Goal: Task Accomplishment & Management: Manage account settings

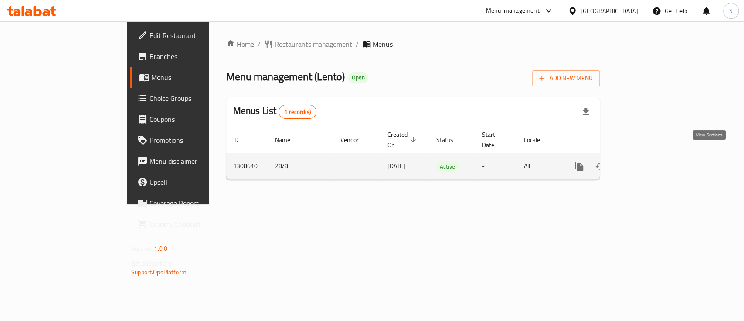
click at [648, 161] on icon "enhanced table" at bounding box center [642, 166] width 10 height 10
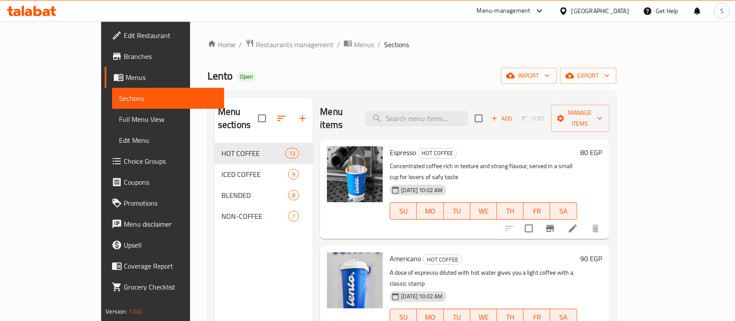
click at [124, 157] on span "Choice Groups" at bounding box center [170, 161] width 93 height 10
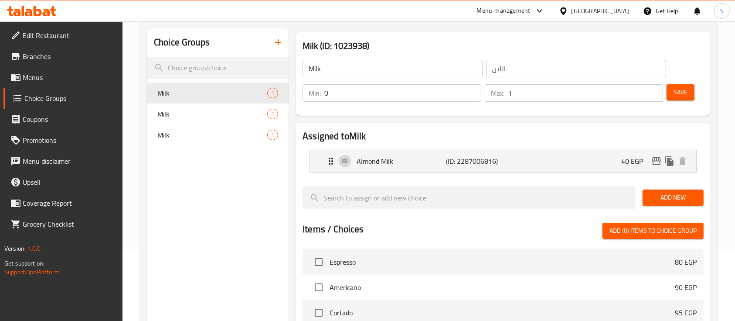
scroll to position [80, 0]
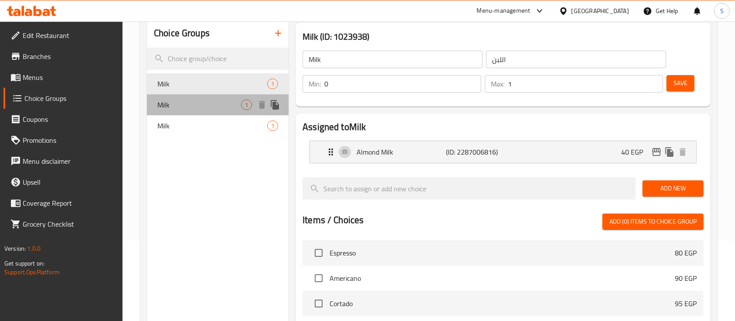
click at [206, 107] on span "Milk" at bounding box center [199, 104] width 84 height 10
type input "Milk"
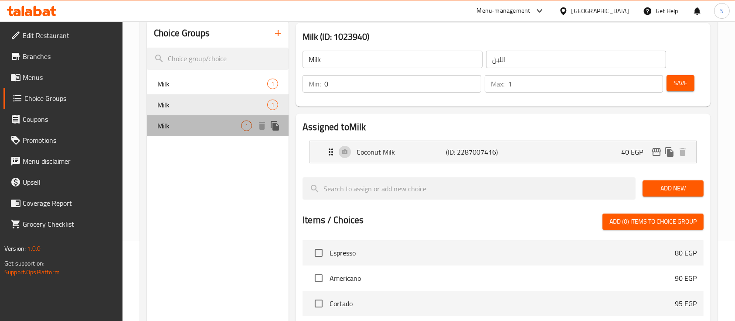
click at [208, 126] on span "Milk" at bounding box center [199, 125] width 84 height 10
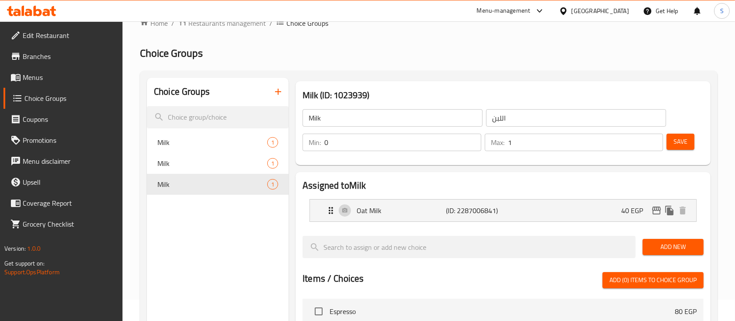
scroll to position [22, 0]
click at [527, 15] on div "Menu-management" at bounding box center [504, 11] width 54 height 10
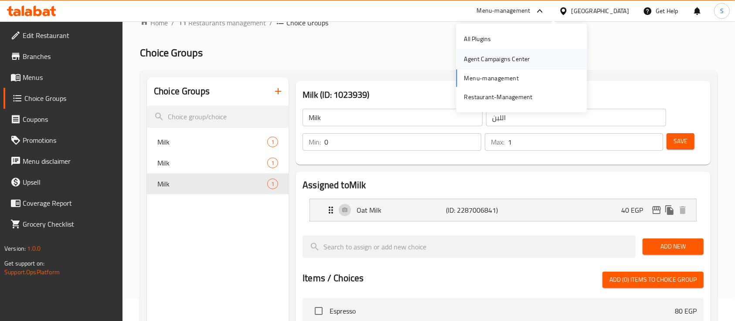
click at [505, 60] on div "Agent Campaigns Center" at bounding box center [497, 59] width 66 height 10
